Goal: Task Accomplishment & Management: Use online tool/utility

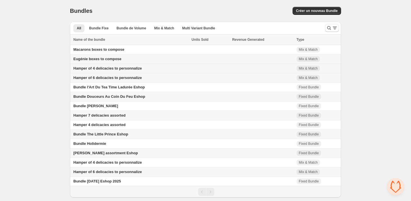
click at [127, 69] on span "Hamper of 4 delicacies to personnalize" at bounding box center [107, 68] width 68 height 4
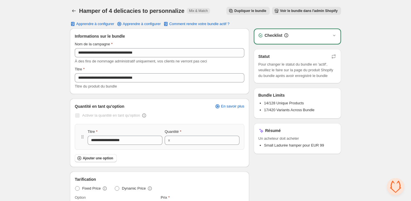
click at [318, 9] on span "Voir le bundle dans l'admin Shopify" at bounding box center [309, 11] width 58 height 5
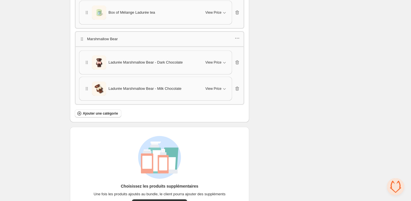
scroll to position [634, 0]
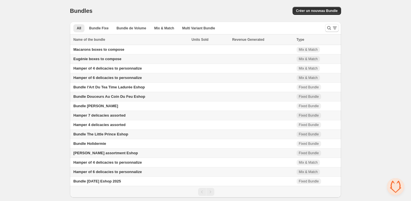
click at [111, 77] on span "Hamper of 6 delicacies to personnalize" at bounding box center [107, 78] width 68 height 4
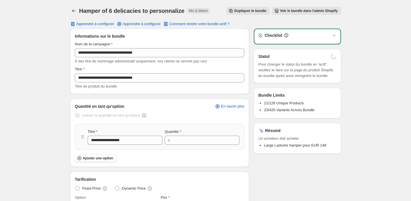
click at [311, 10] on span "Voir le bundle dans l'admin Shopify" at bounding box center [309, 11] width 58 height 5
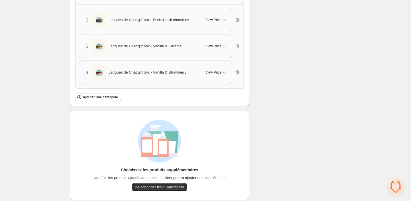
scroll to position [862, 0]
